Goal: Transaction & Acquisition: Purchase product/service

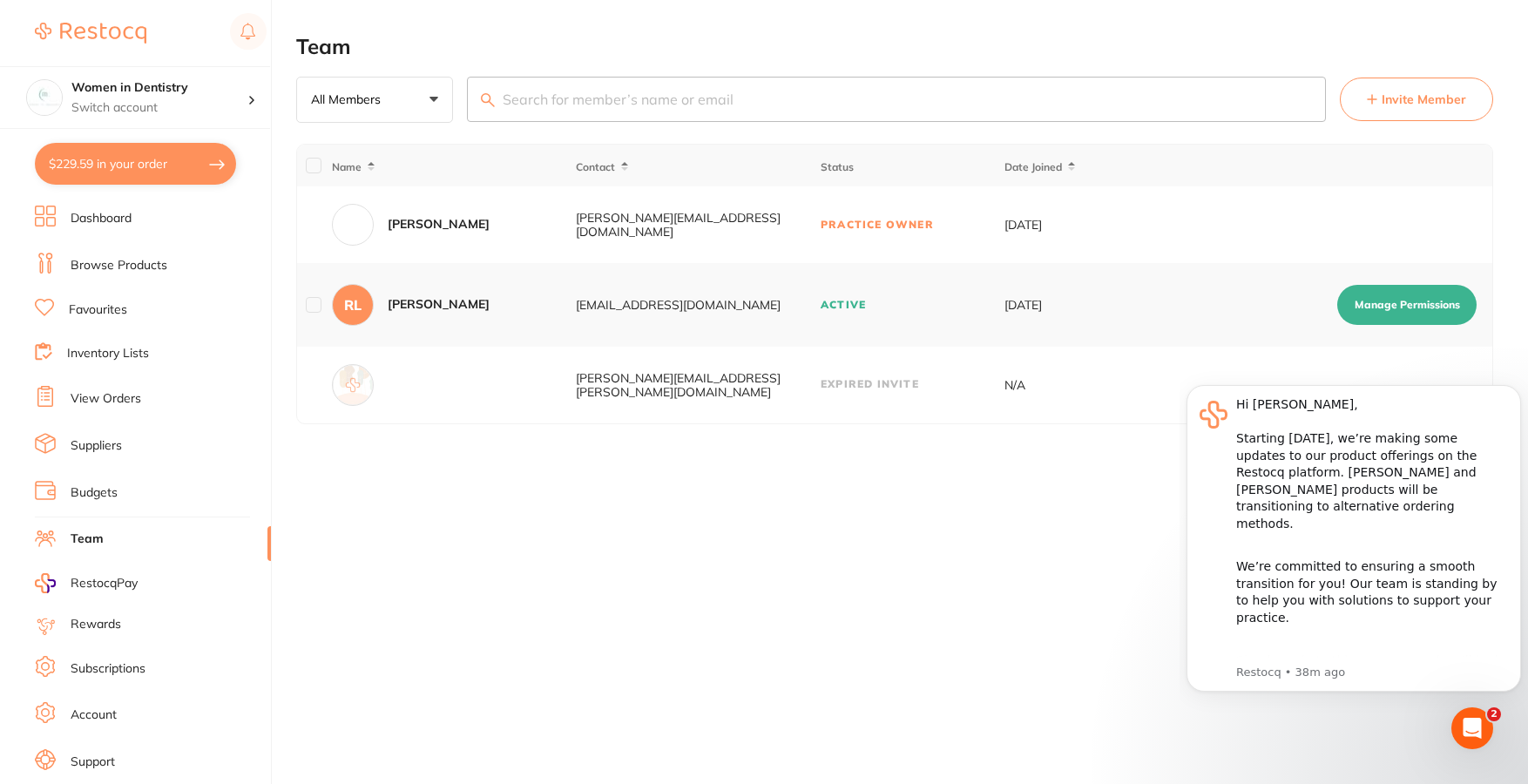
click at [134, 266] on link "Browse Products" at bounding box center [119, 265] width 97 height 17
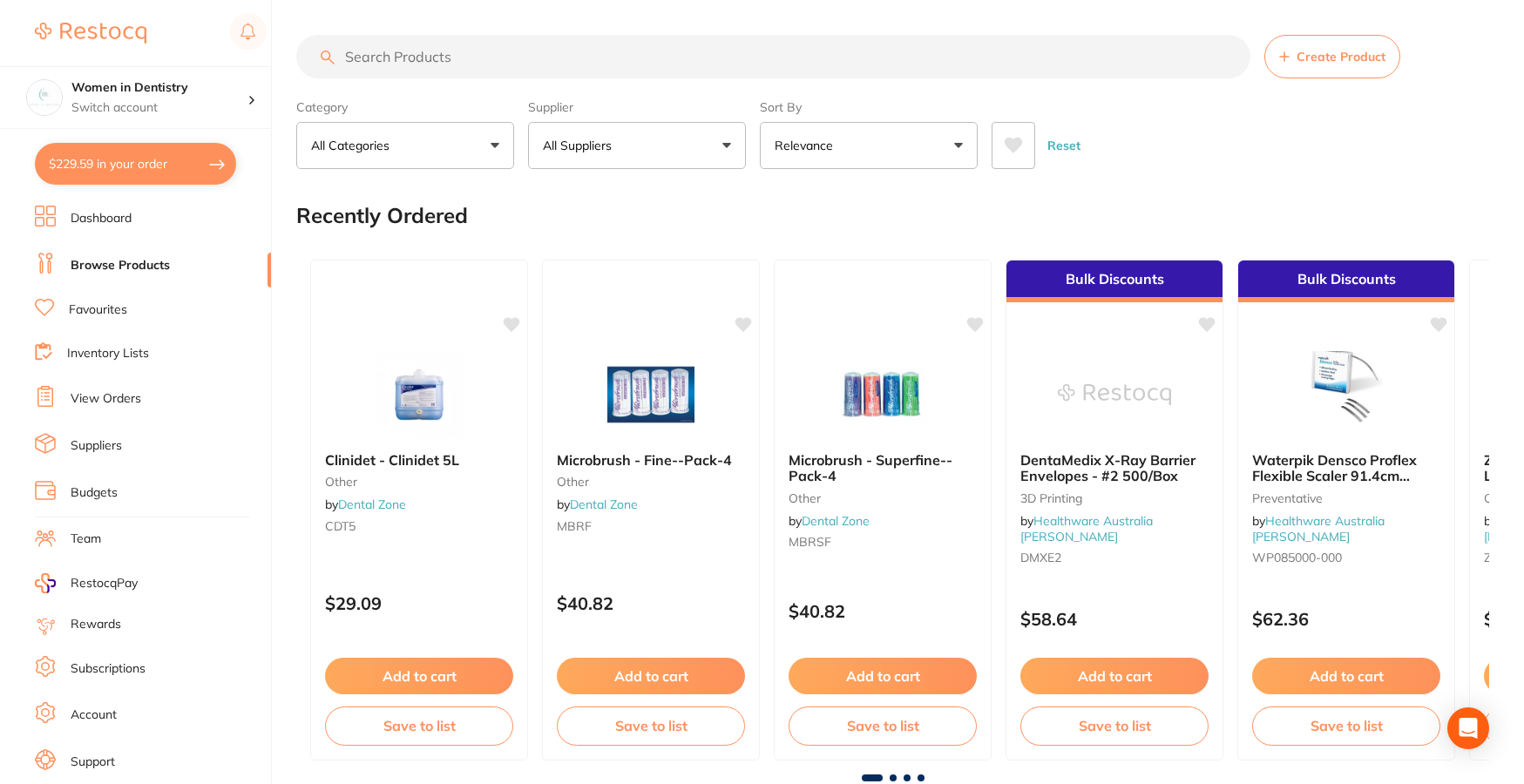
click at [584, 49] on input "search" at bounding box center [772, 56] width 954 height 44
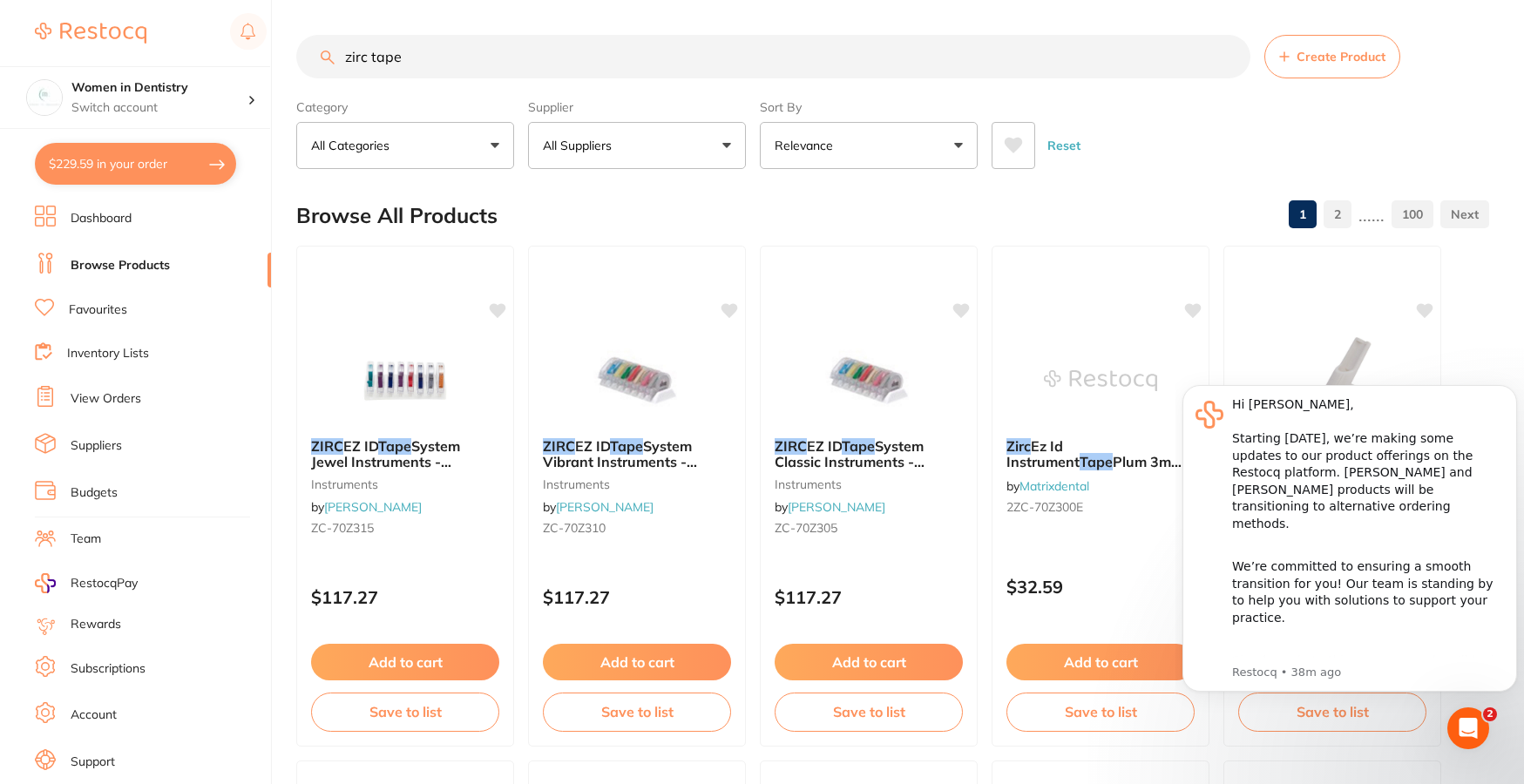
click at [1240, 155] on div "Reset" at bounding box center [1233, 138] width 484 height 61
drag, startPoint x: 510, startPoint y: 54, endPoint x: 489, endPoint y: 58, distance: 21.4
click at [489, 58] on input "zirc tape" at bounding box center [772, 56] width 954 height 44
drag, startPoint x: 412, startPoint y: 58, endPoint x: 240, endPoint y: 65, distance: 172.1
click at [240, 65] on div "$229.59 Women in Dentistry Switch account Women in Dentistry $229.59 in your or…" at bounding box center [762, 392] width 1524 height 784
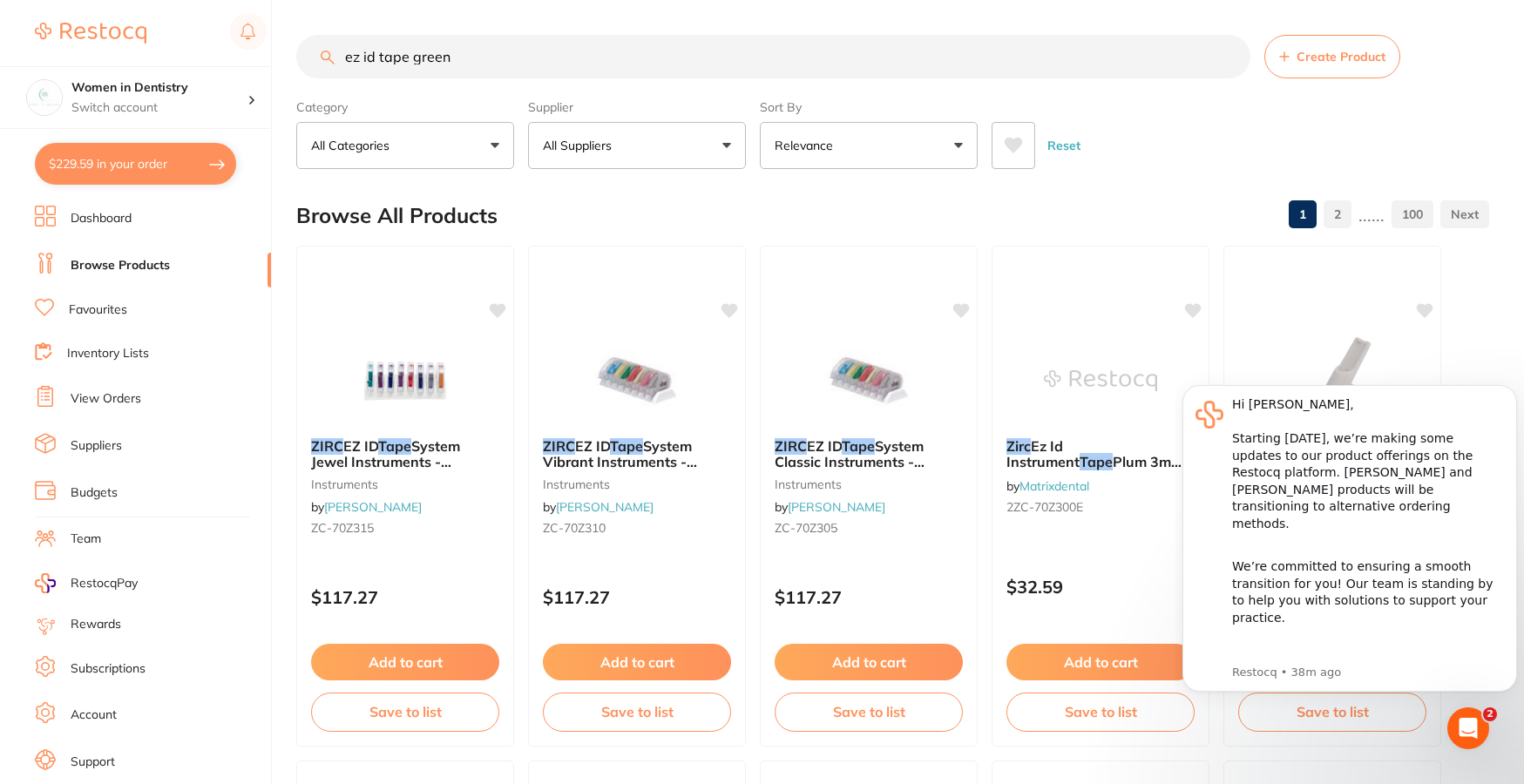
type input "ez id tape green"
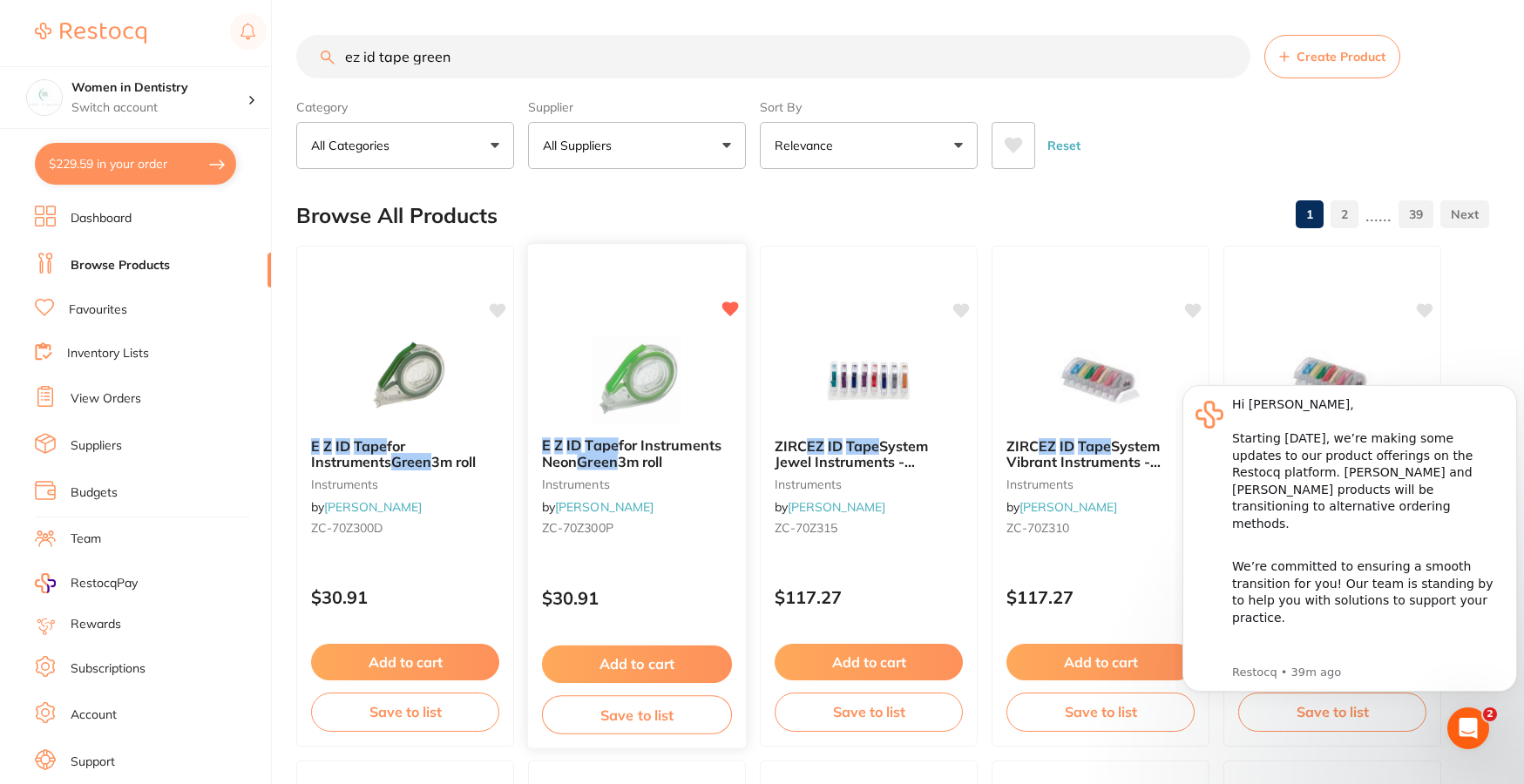
click at [695, 653] on button "Add to cart" at bounding box center [636, 663] width 190 height 37
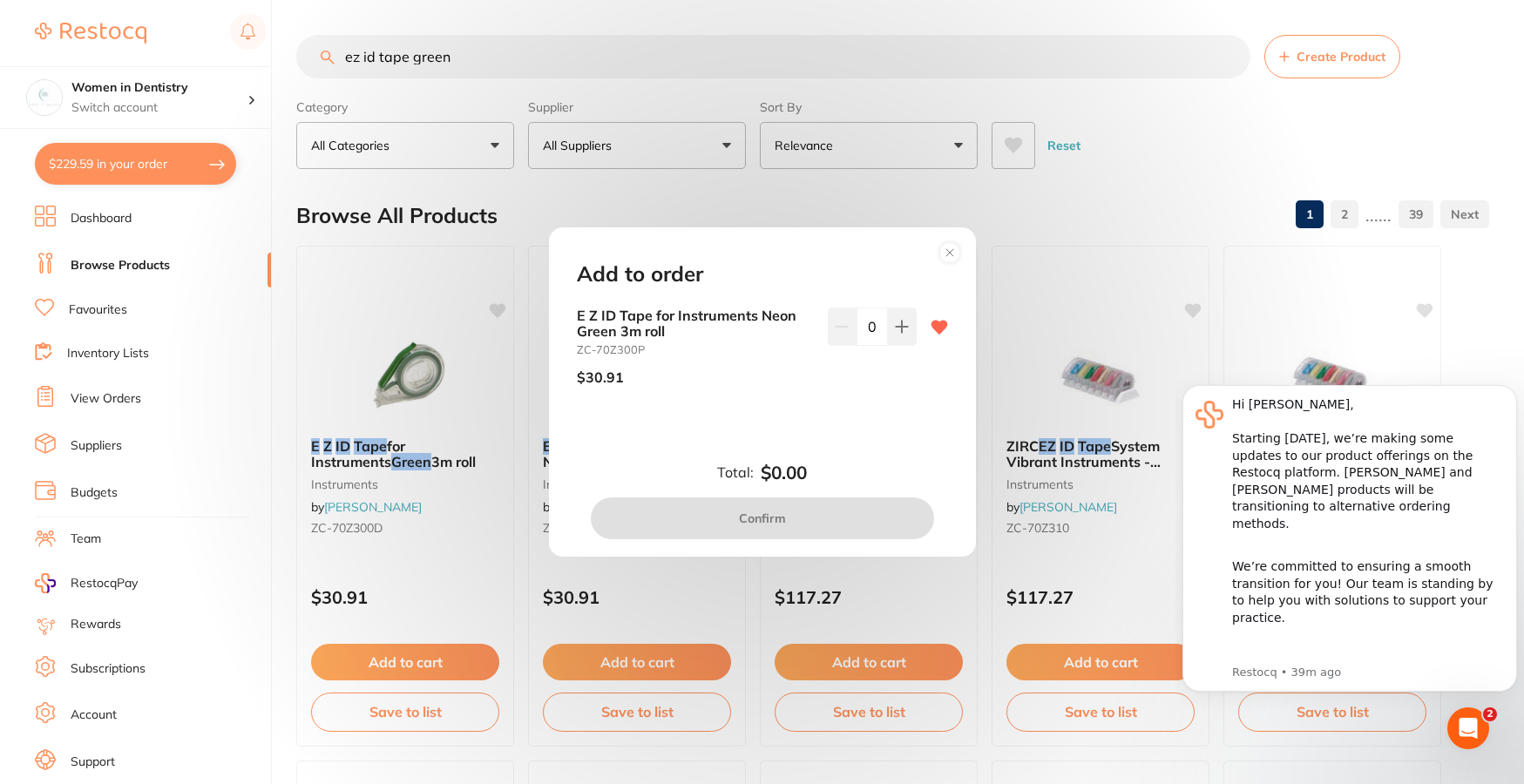
click at [963, 243] on icon at bounding box center [949, 252] width 28 height 28
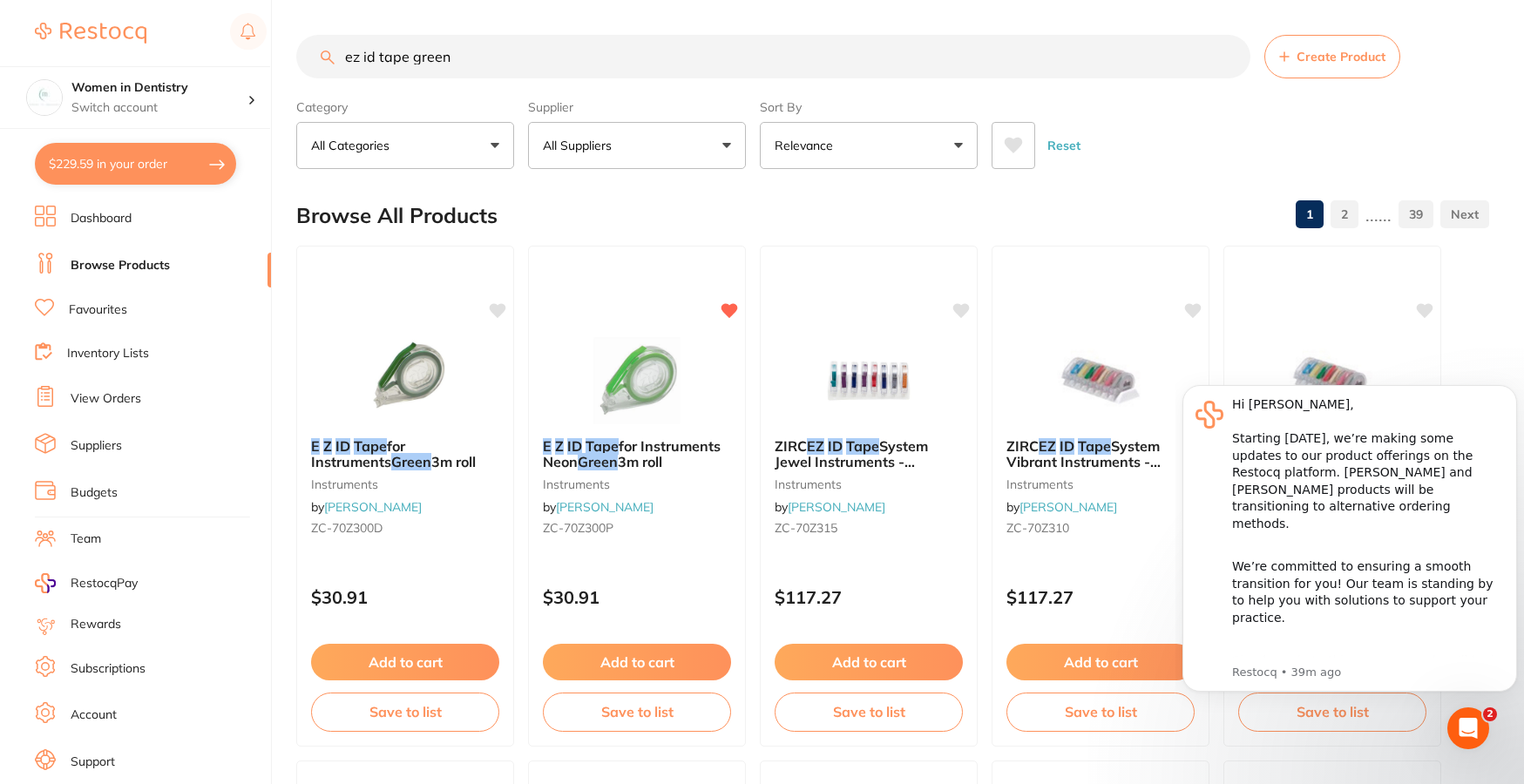
click at [607, 364] on img at bounding box center [636, 380] width 113 height 87
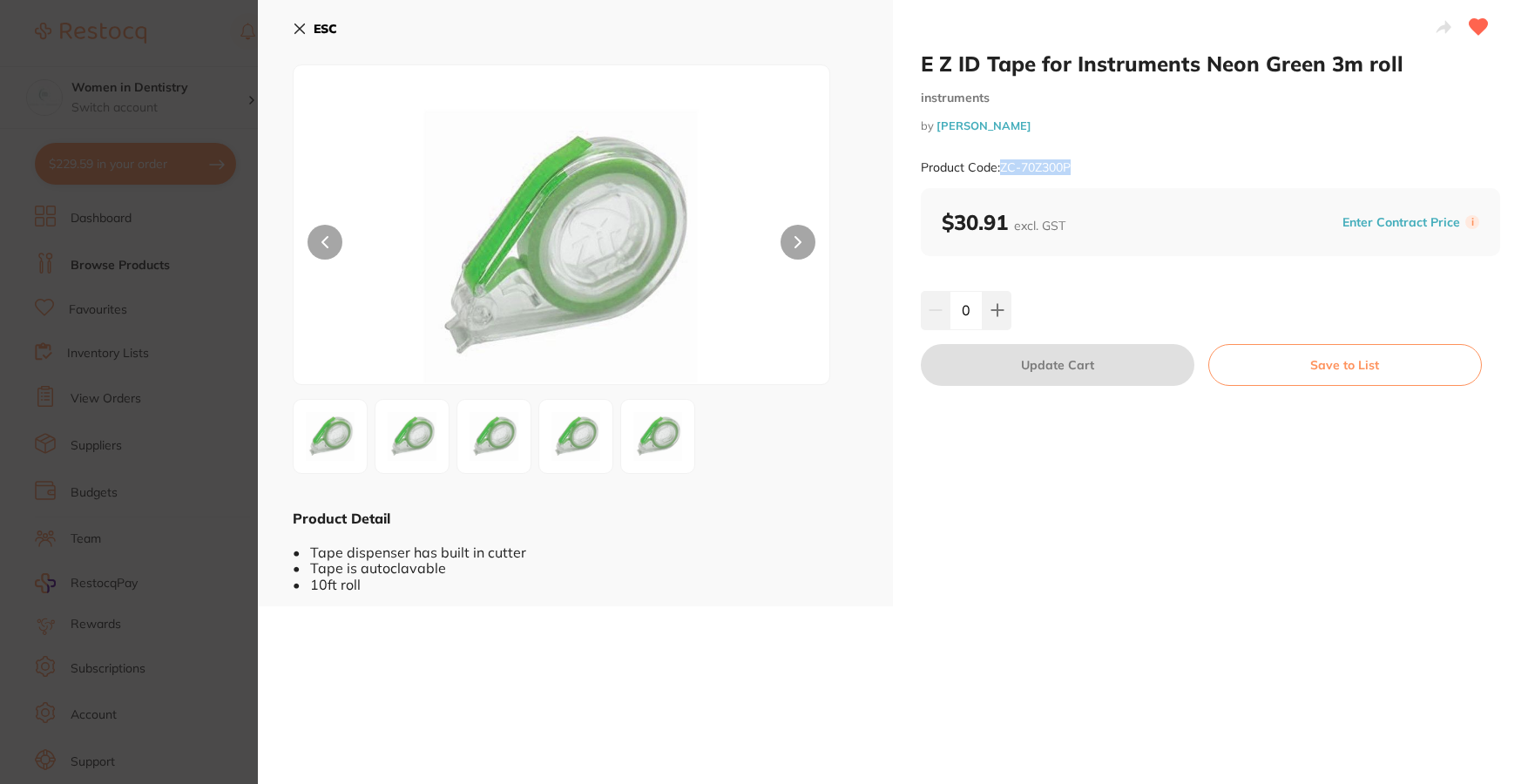
drag, startPoint x: 1080, startPoint y: 167, endPoint x: 998, endPoint y: 170, distance: 82.1
click at [998, 170] on div "Product Code: ZC-70Z300P" at bounding box center [1211, 167] width 579 height 43
click at [155, 253] on section "E Z ID Tape for Instruments Neon Green 3m roll instruments by [PERSON_NAME] Pro…" at bounding box center [764, 392] width 1528 height 784
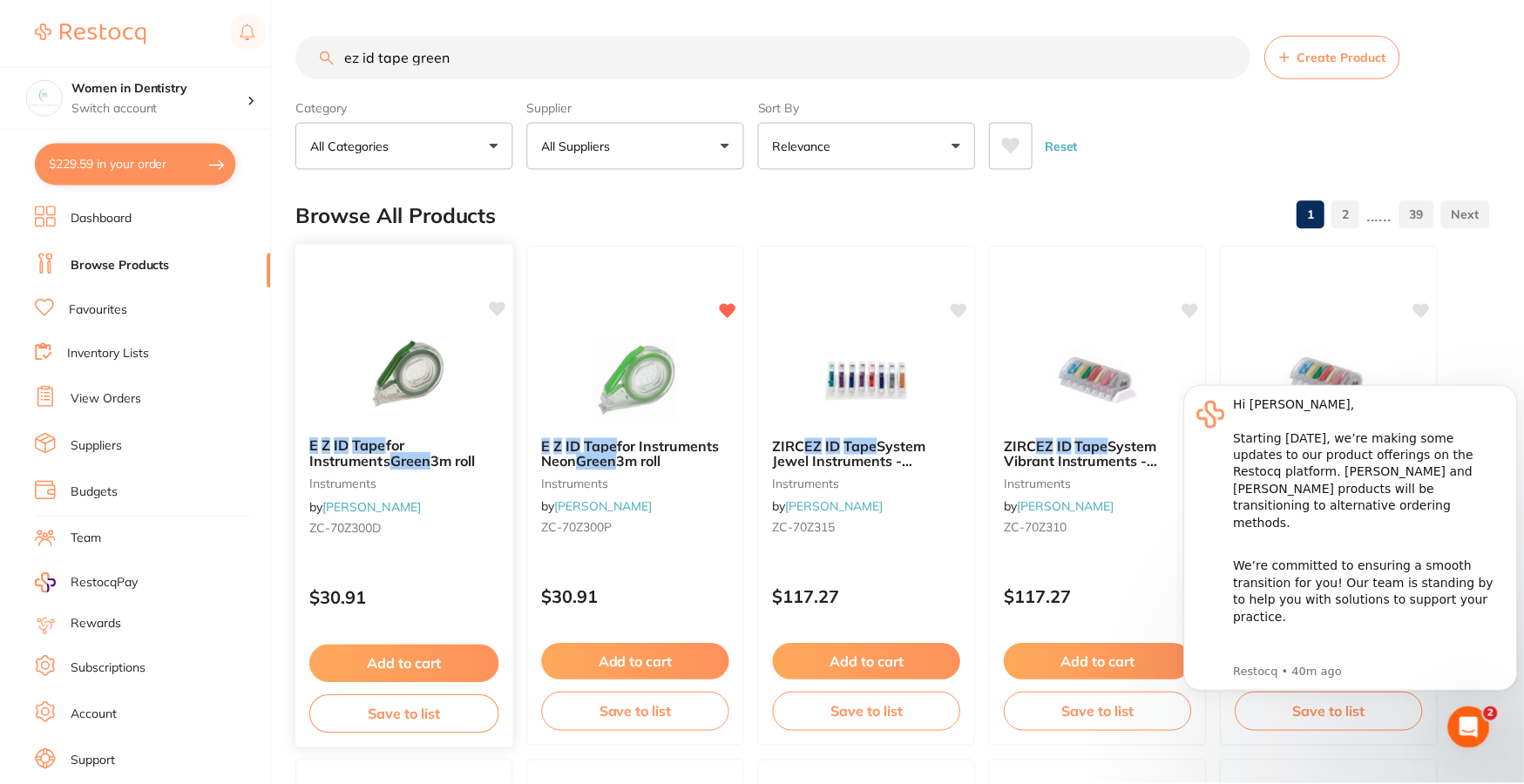
scroll to position [1, 0]
click at [415, 361] on img at bounding box center [405, 378] width 114 height 88
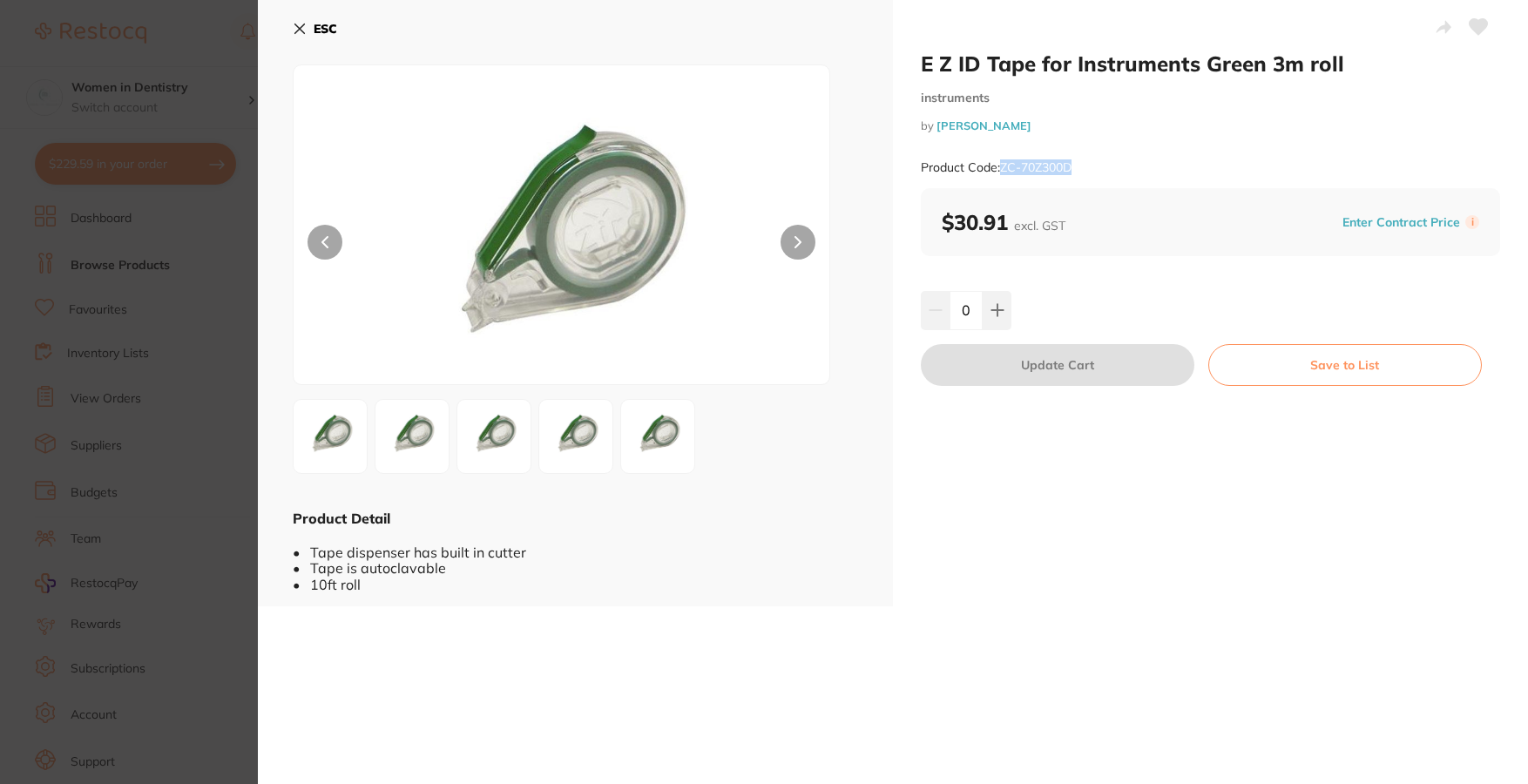
drag, startPoint x: 1060, startPoint y: 166, endPoint x: 1004, endPoint y: 172, distance: 56.3
click at [1004, 172] on div "Product Code: ZC-70Z300D" at bounding box center [1211, 167] width 579 height 43
copy small "ZC-70Z300D"
